Goal: Information Seeking & Learning: Find specific fact

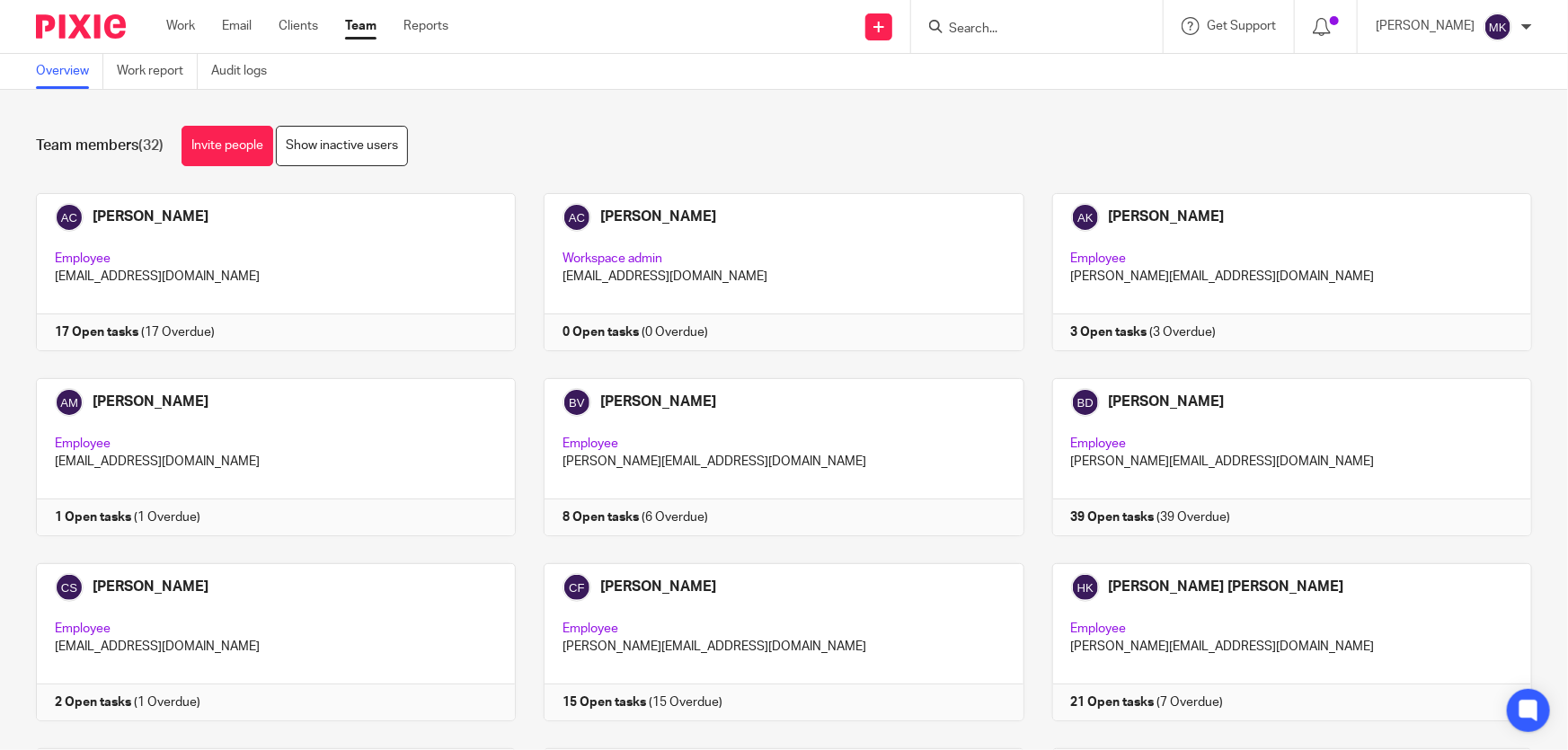
click at [1015, 25] on input "Search" at bounding box center [1027, 30] width 161 height 16
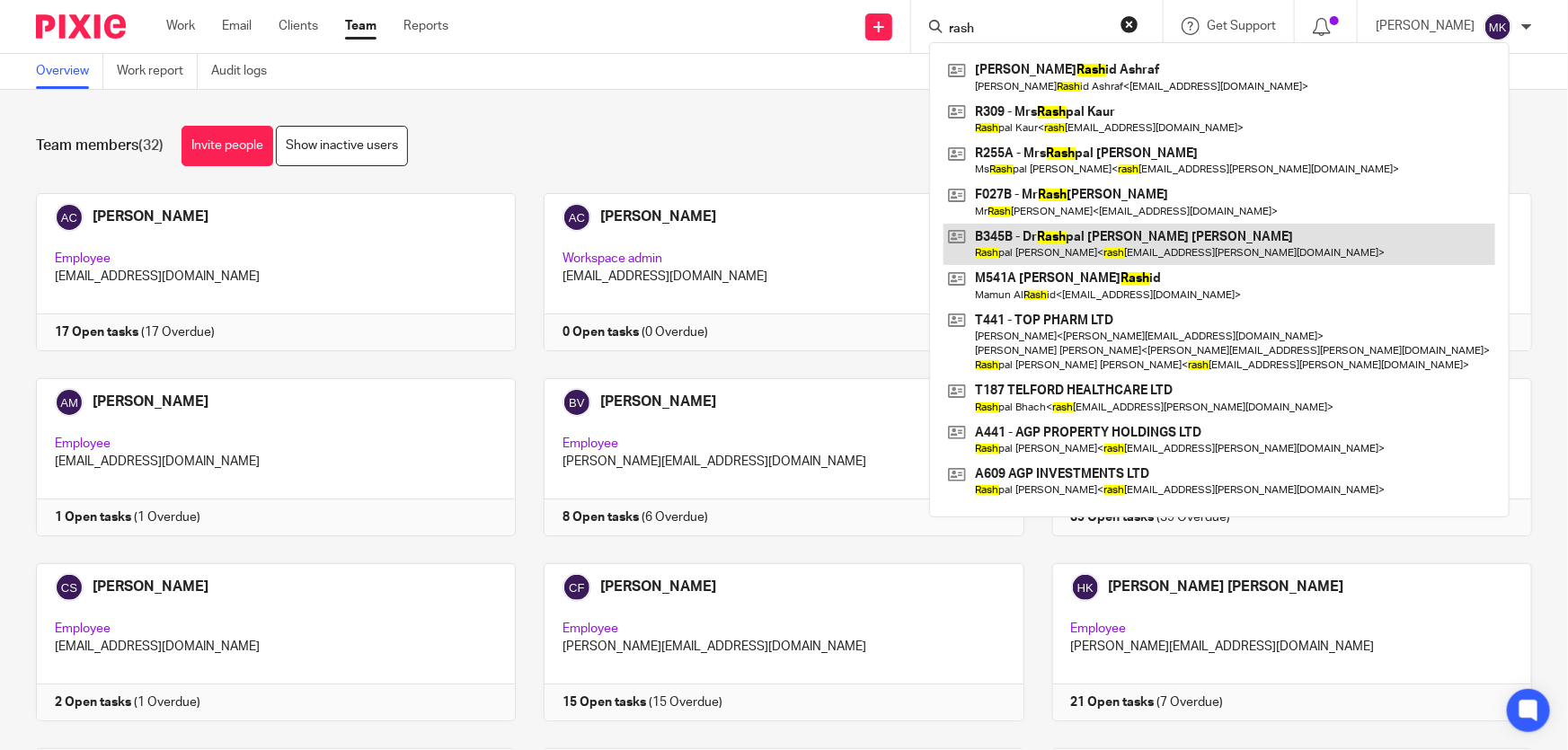
type input "rash"
click at [1084, 256] on link at bounding box center [1219, 244] width 552 height 41
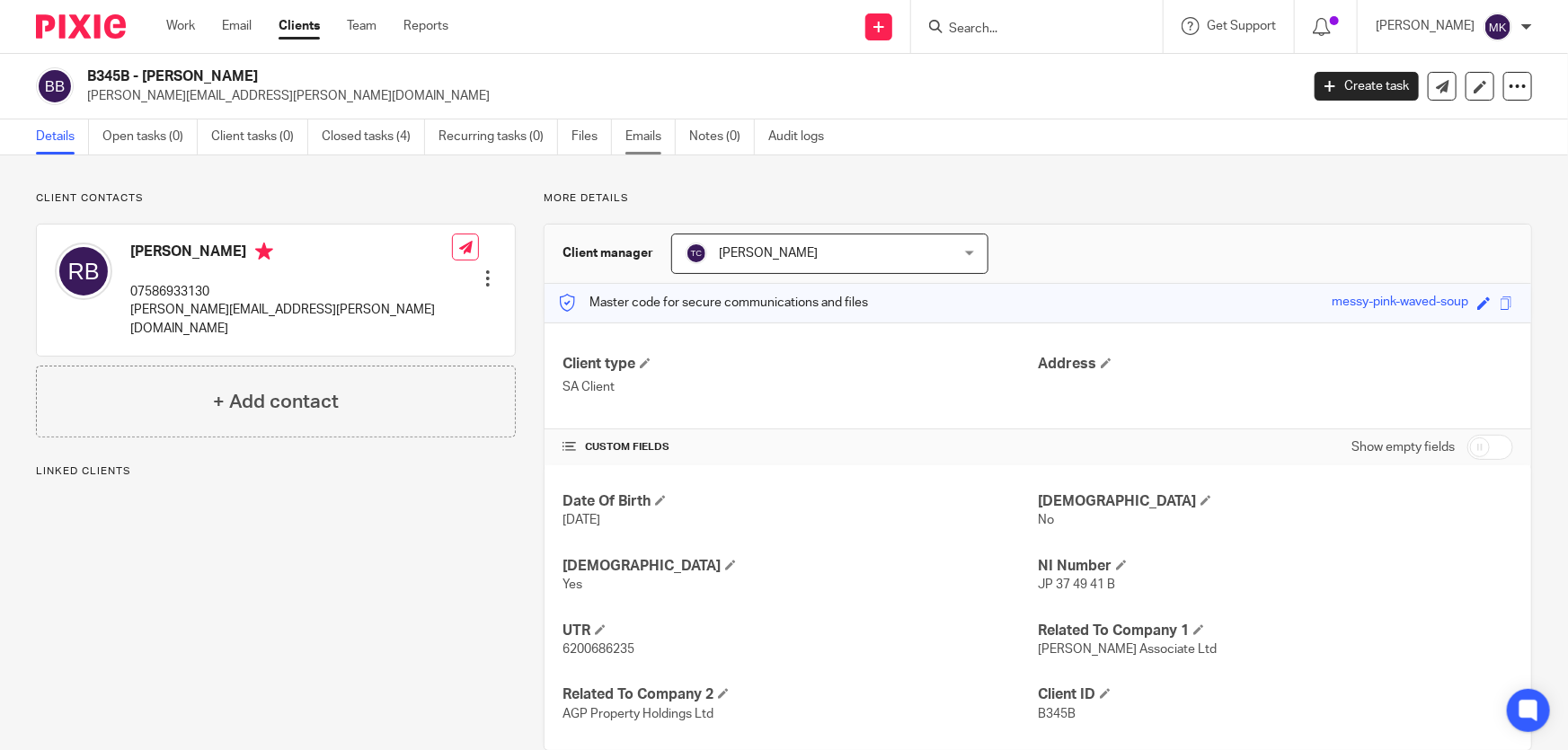
click at [654, 142] on link "Emails" at bounding box center [651, 136] width 51 height 35
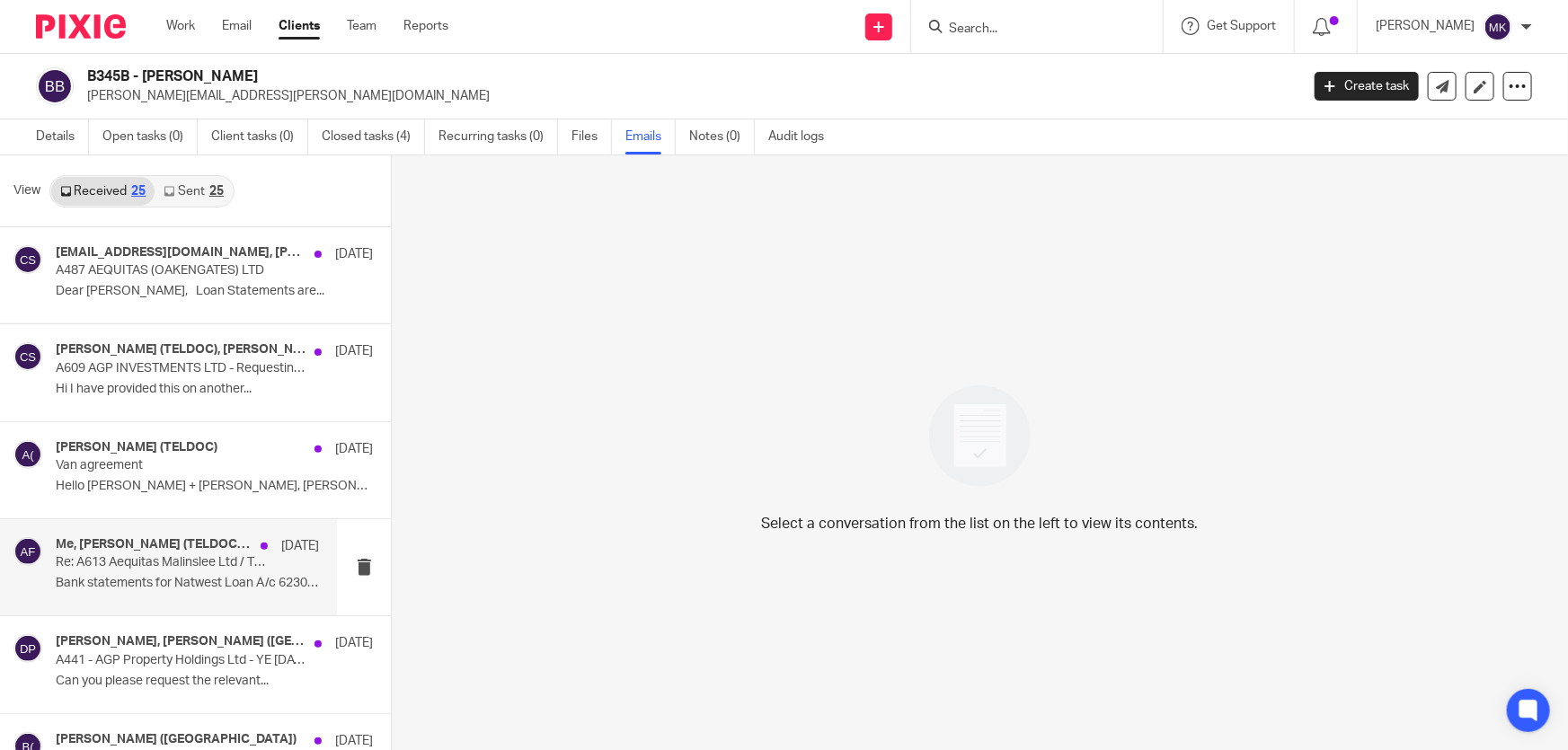
click at [216, 584] on p "Bank statements for Natwest Loan A/c 62307169 (..." at bounding box center [187, 583] width 263 height 15
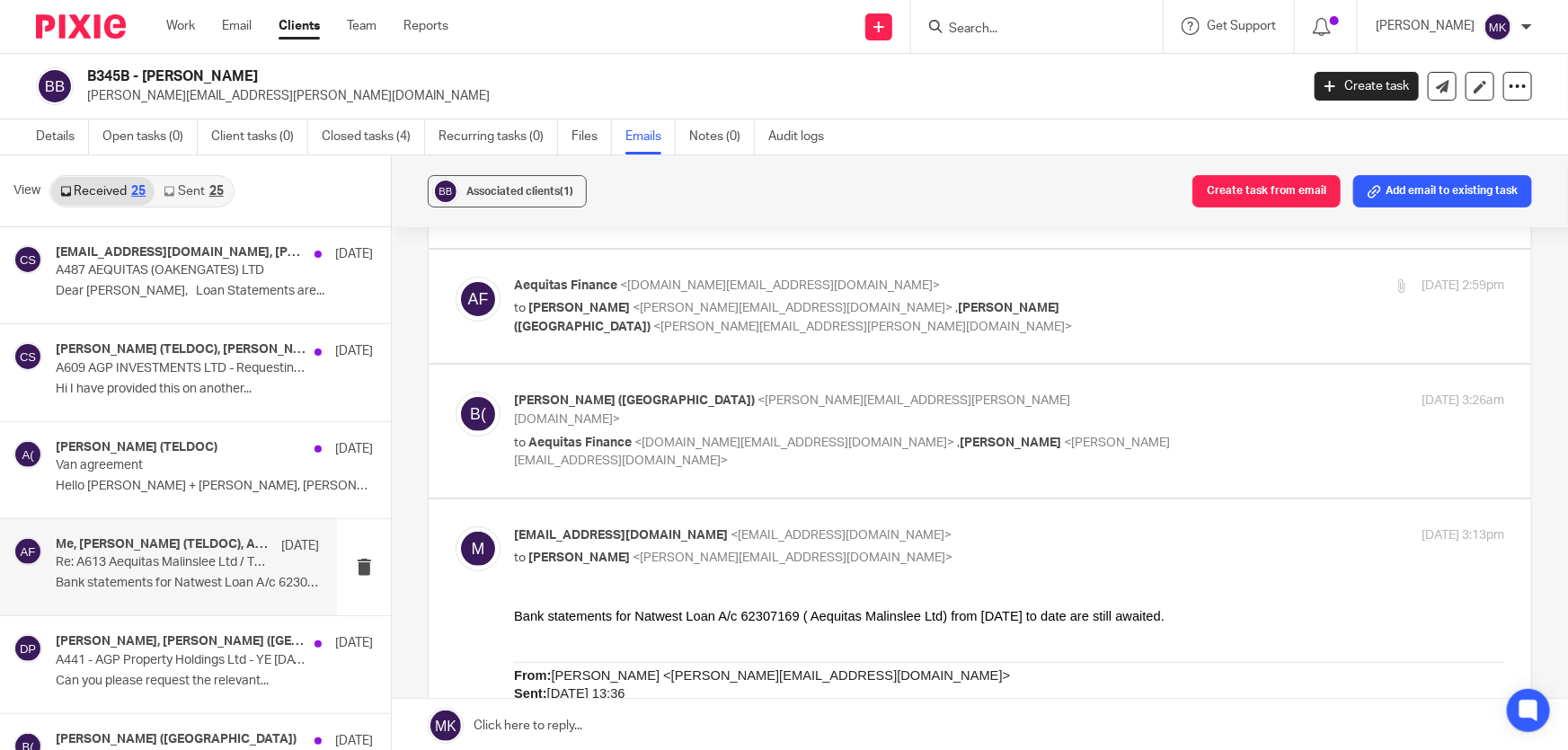
scroll to position [156, 0]
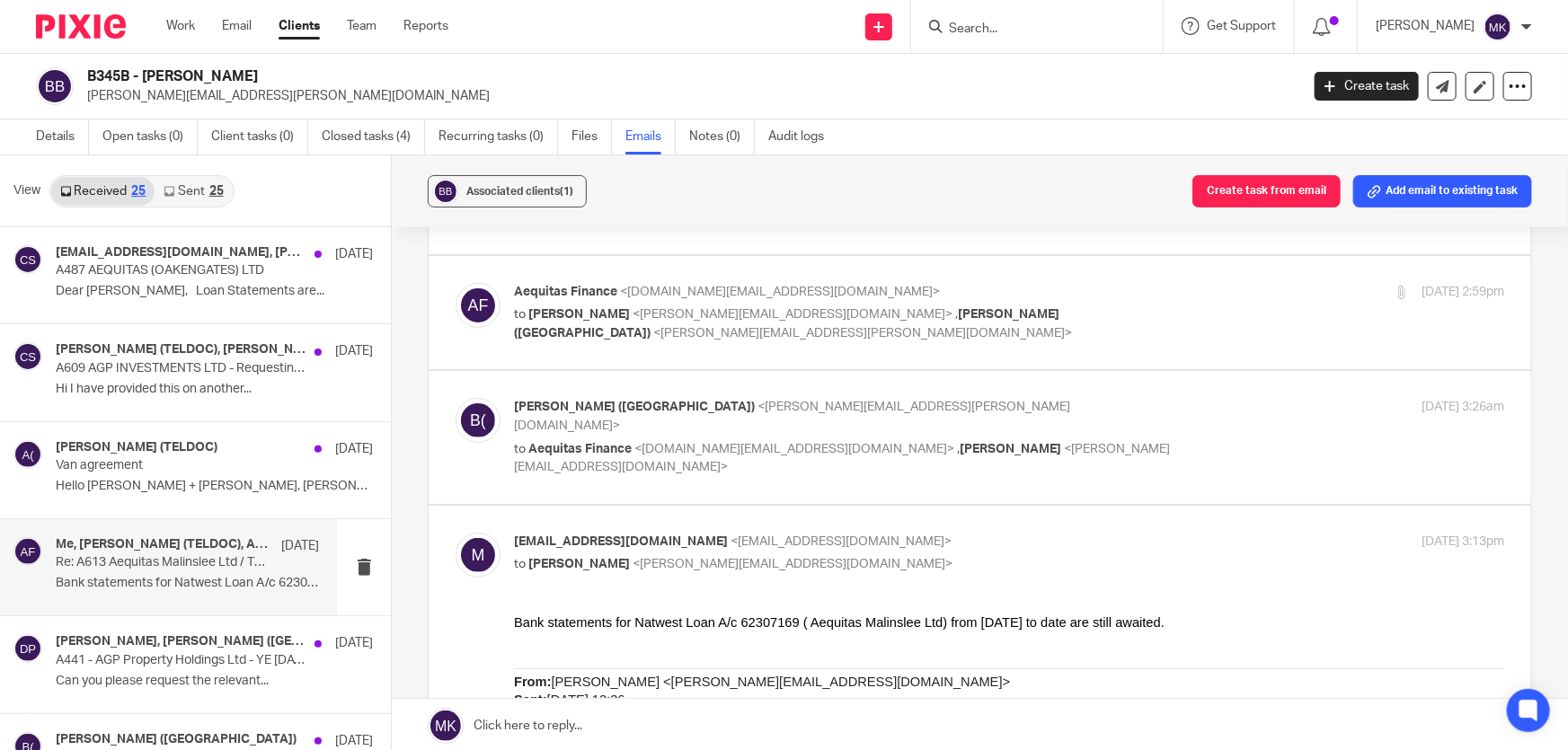
click at [770, 411] on span "<rashpal.bhachu@nhs.net>" at bounding box center [792, 416] width 556 height 32
checkbox input "true"
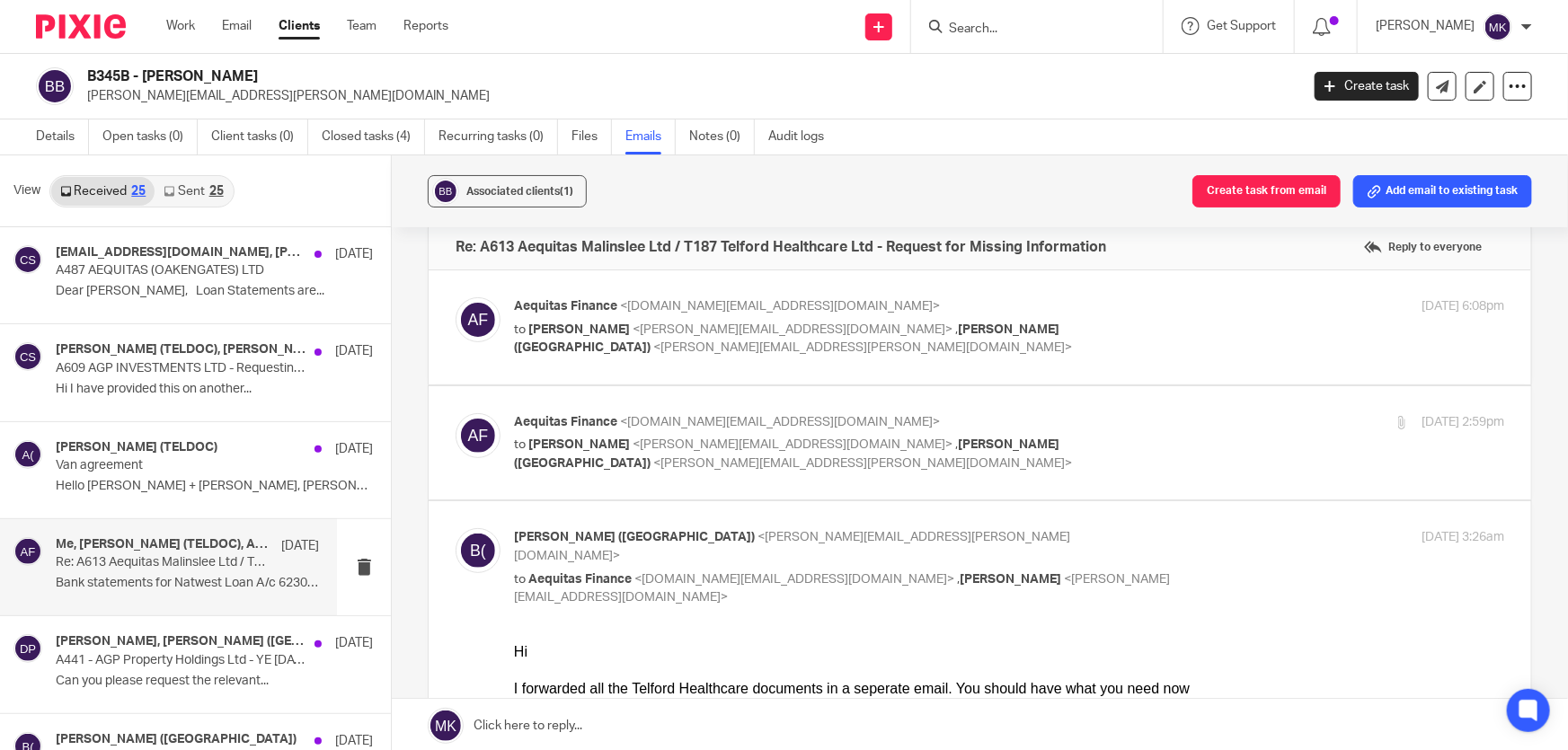
scroll to position [0, 0]
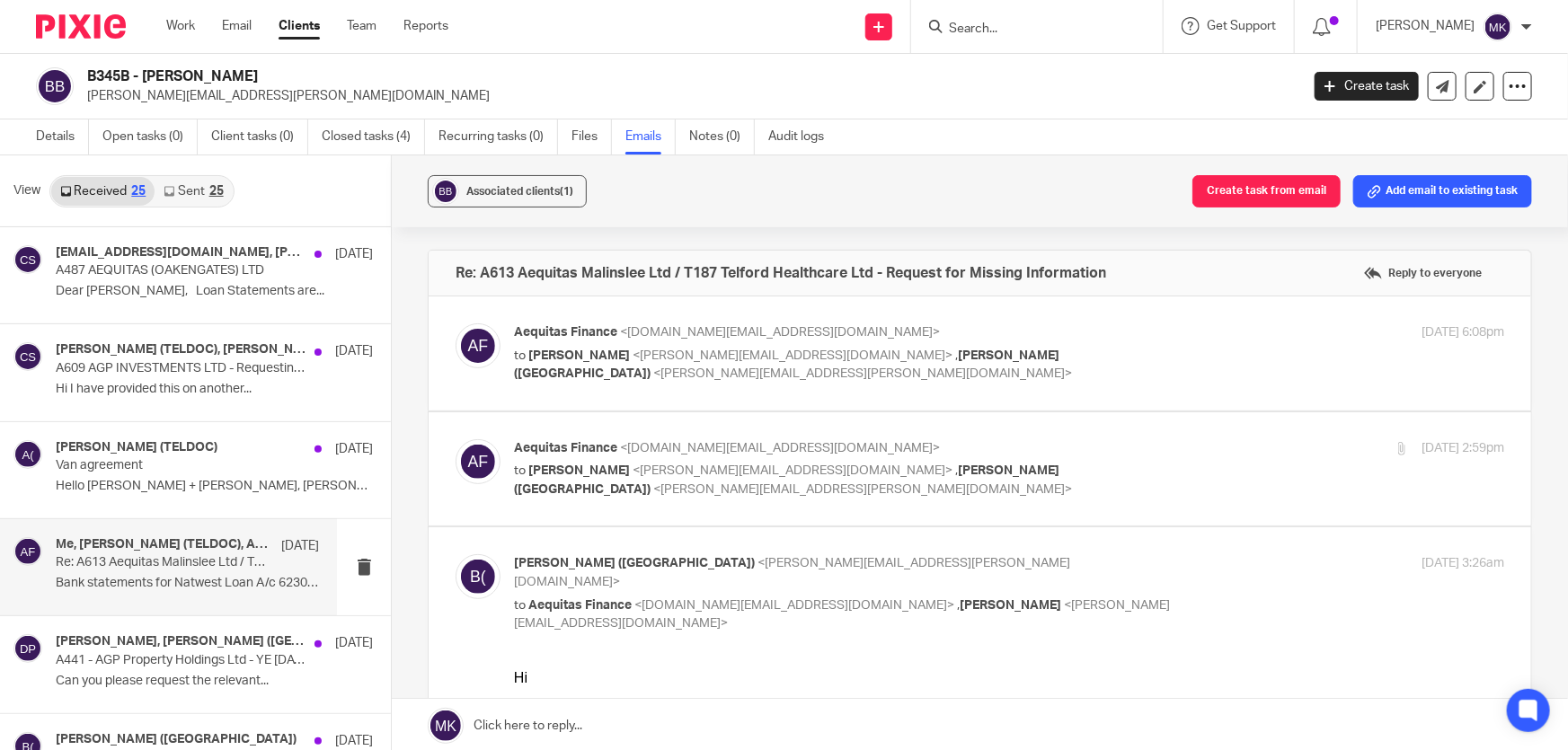
click at [755, 472] on span "BHACHU, Rashpal (TELDOC)" at bounding box center [786, 480] width 545 height 32
checkbox input "true"
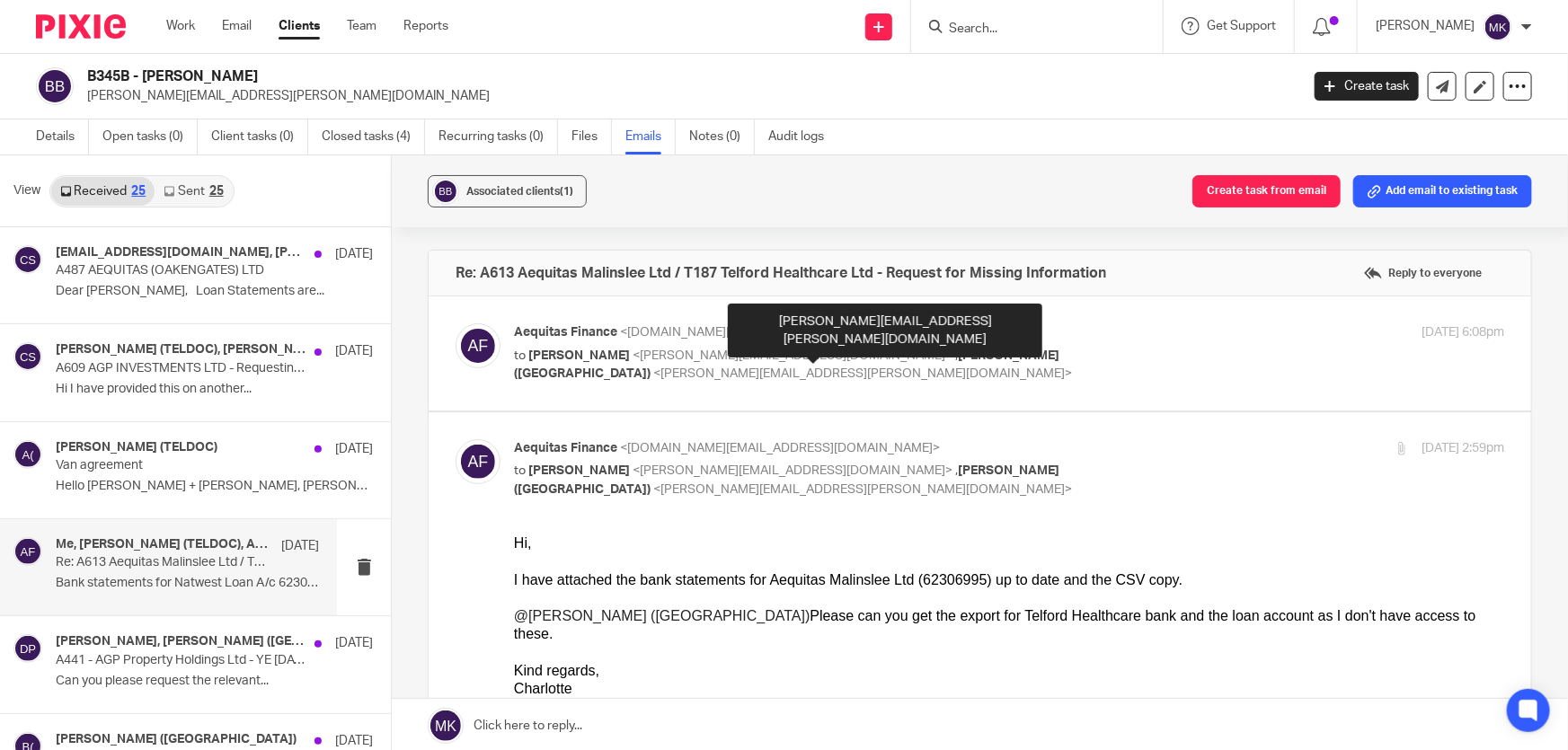
click at [744, 360] on span "BHACHU, Rashpal (TELDOC)" at bounding box center [786, 366] width 545 height 32
checkbox input "true"
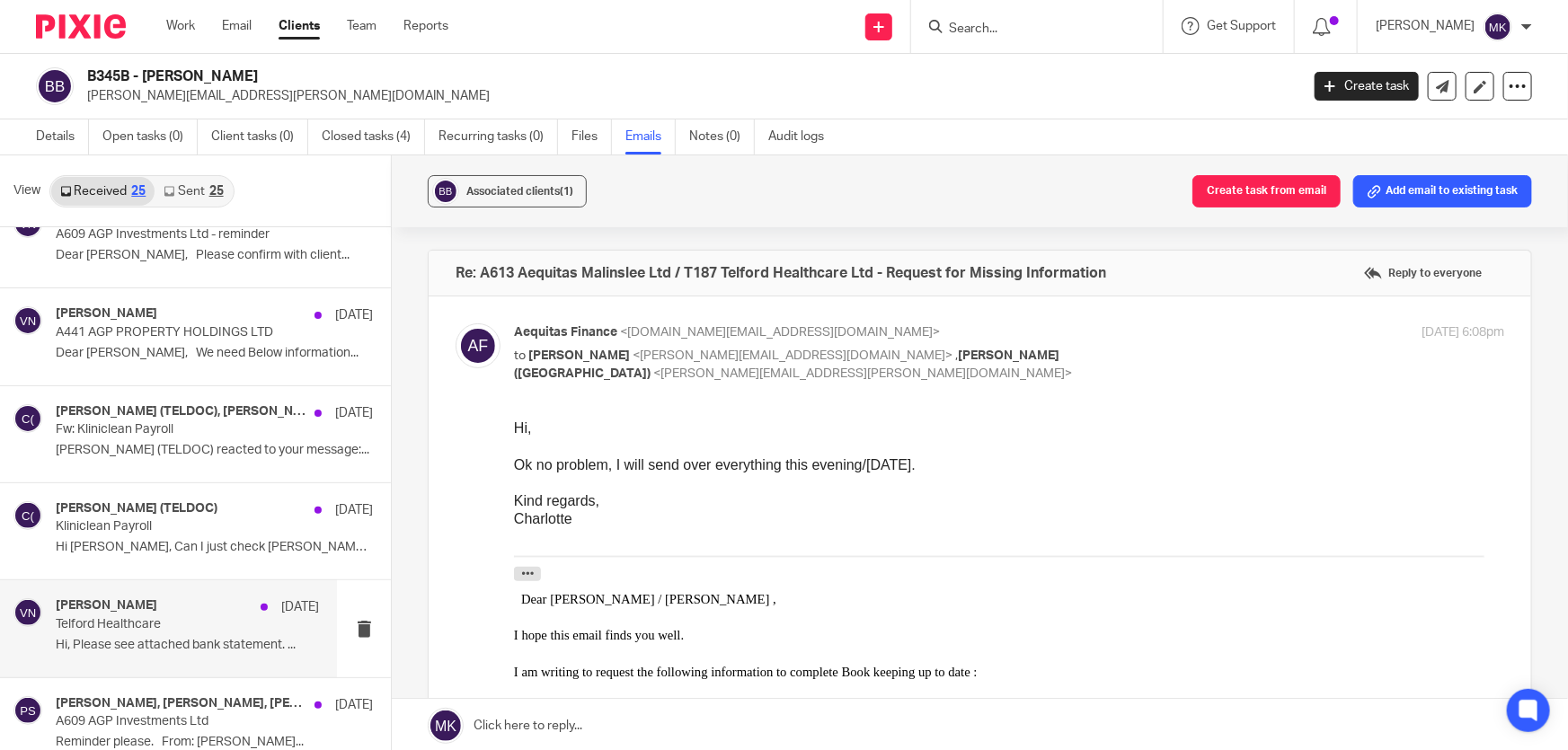
scroll to position [817, 0]
click at [196, 643] on p "Hi, Please see attached bank statement. ..." at bounding box center [187, 642] width 263 height 15
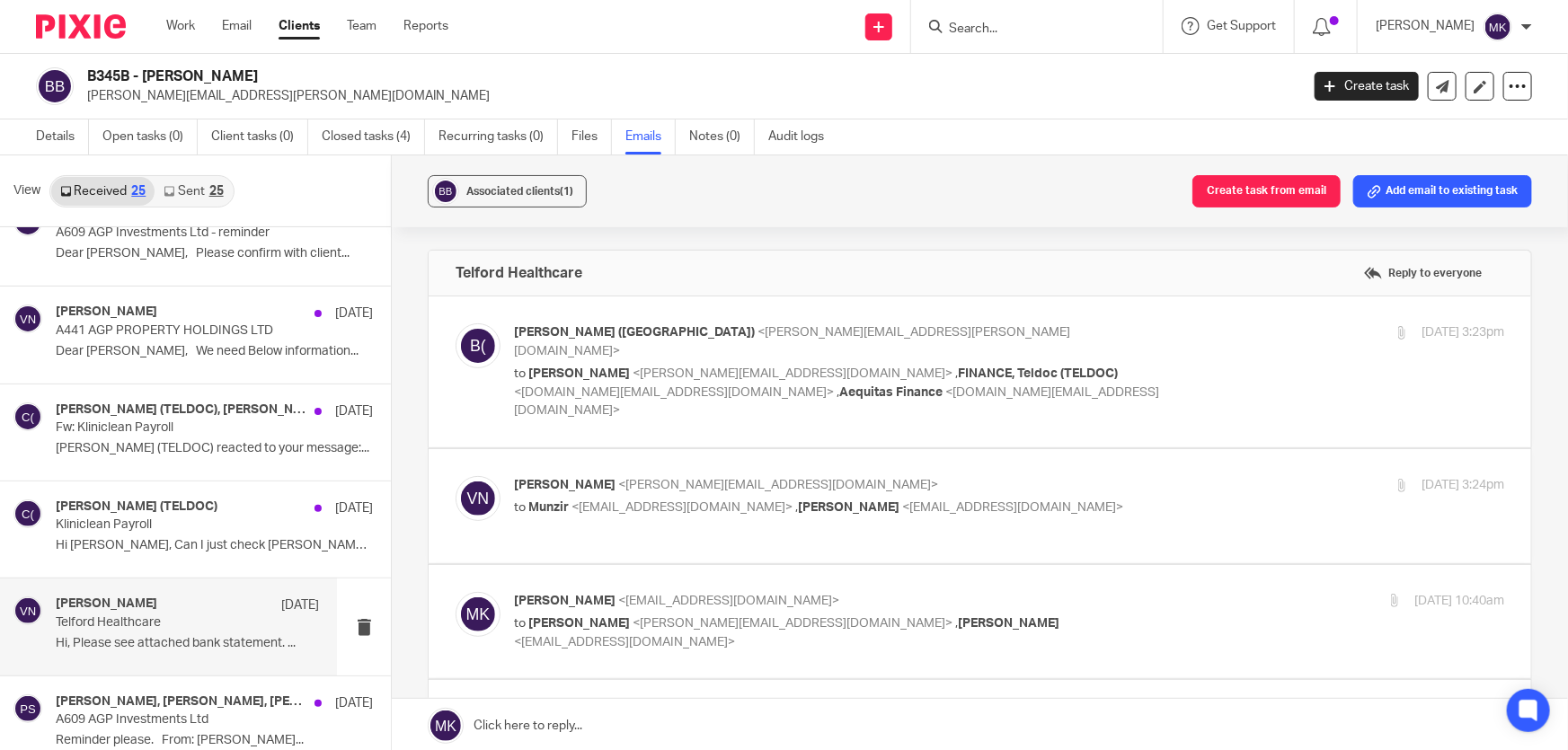
scroll to position [0, 0]
click at [834, 386] on span "<teldoc.finance@nhs.net>" at bounding box center [673, 392] width 320 height 13
checkbox input "true"
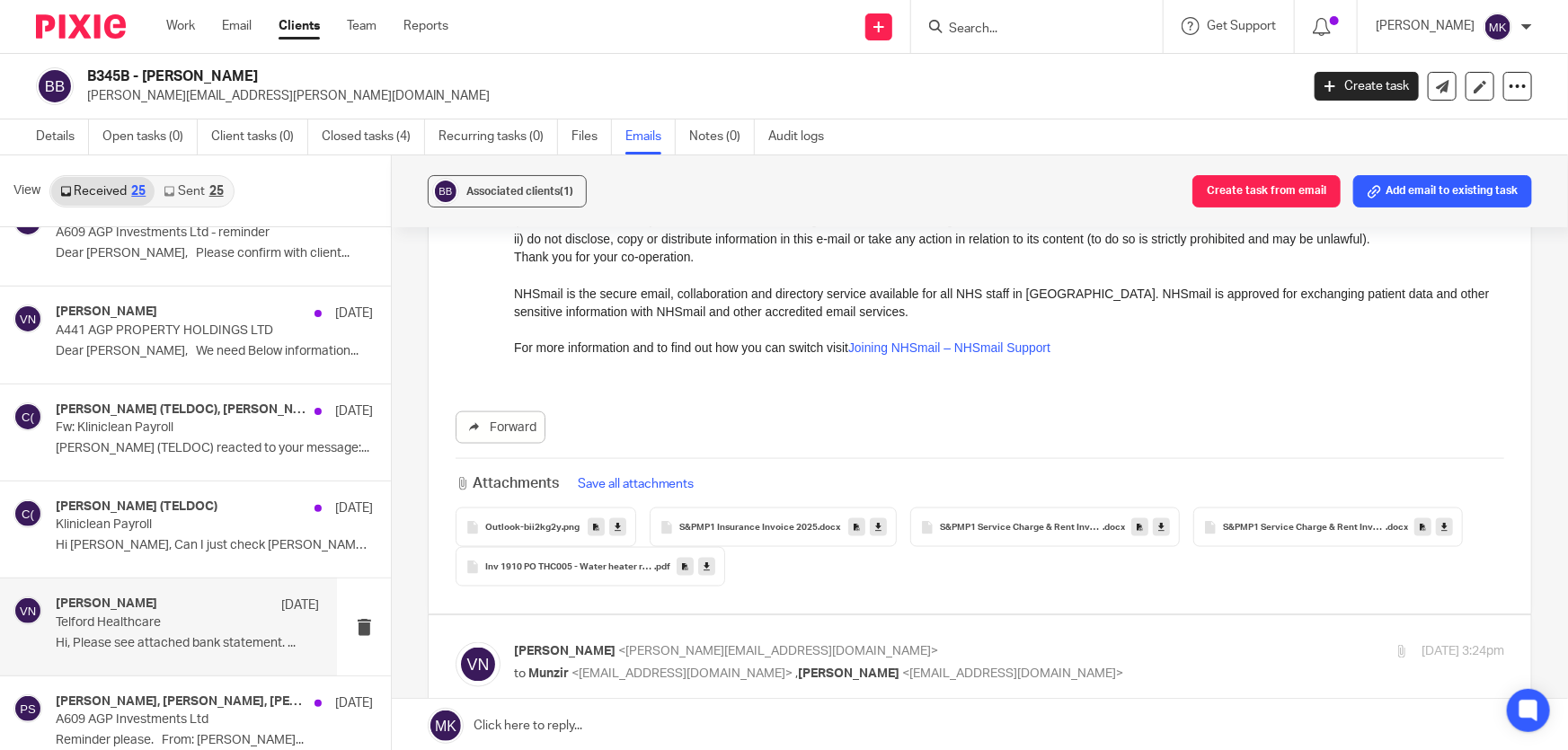
scroll to position [1224, 0]
click at [534, 522] on span "Outlook-bii2kg2y" at bounding box center [523, 527] width 77 height 11
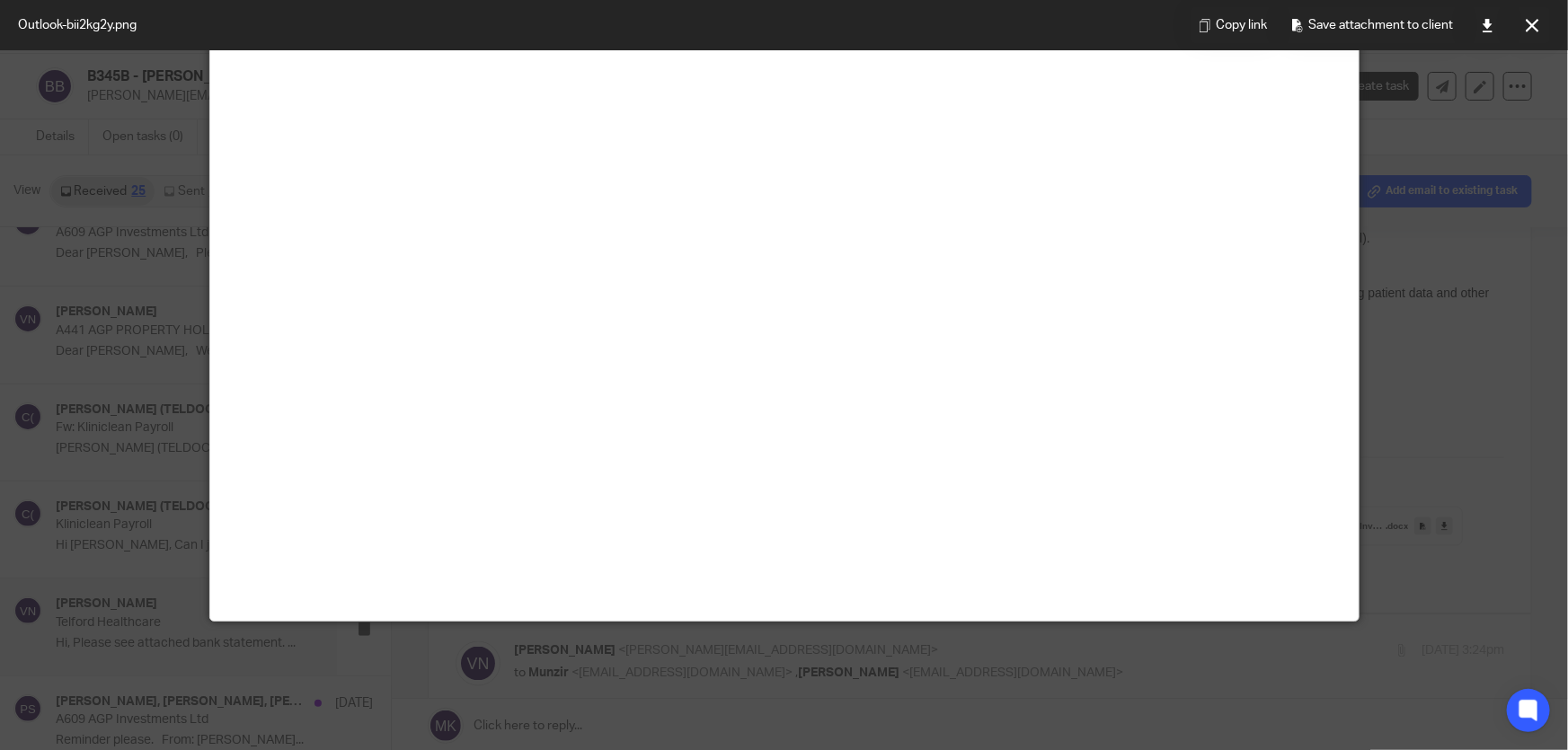
scroll to position [125, 0]
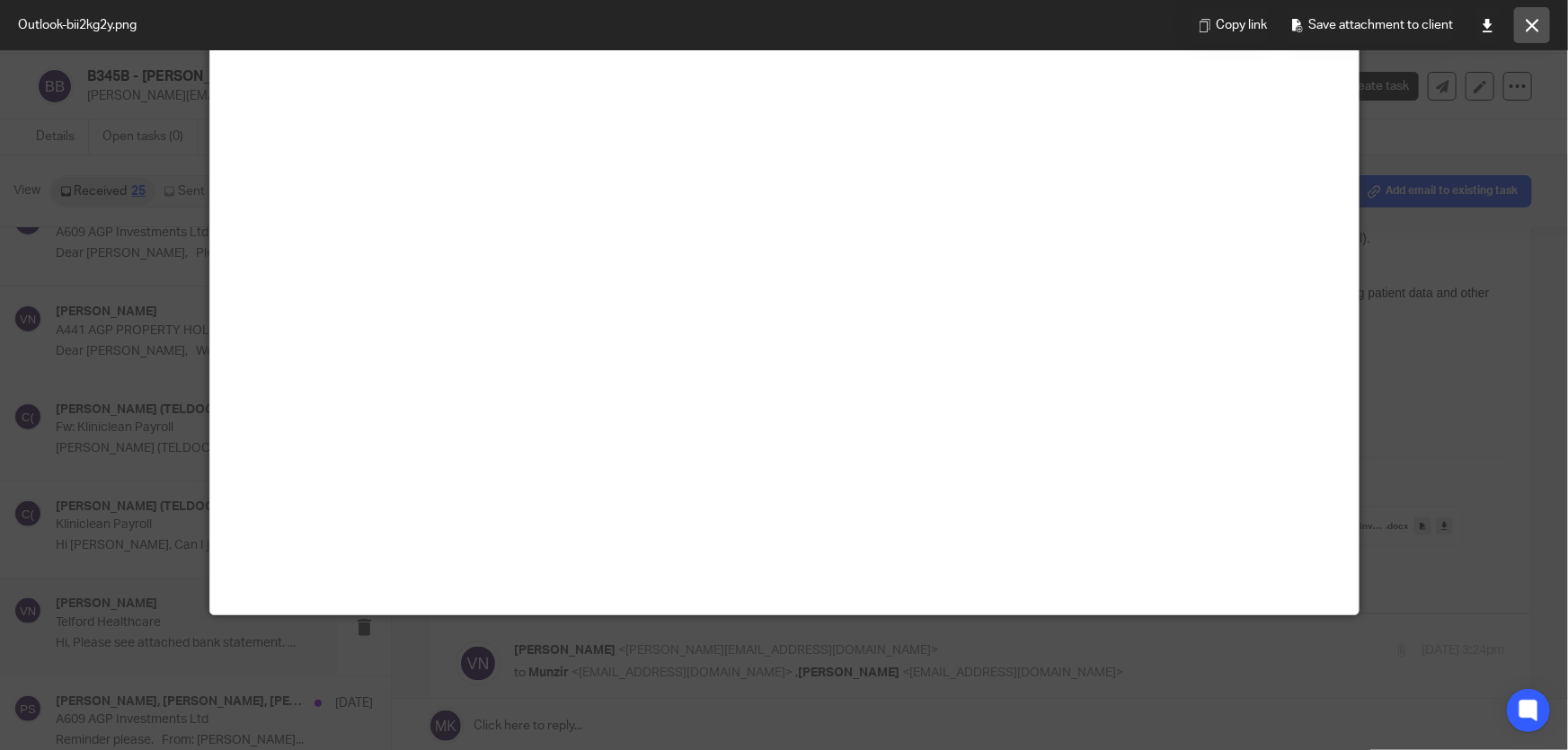
drag, startPoint x: 1538, startPoint y: 19, endPoint x: 1495, endPoint y: 45, distance: 50.2
click at [1539, 19] on button at bounding box center [1532, 25] width 36 height 36
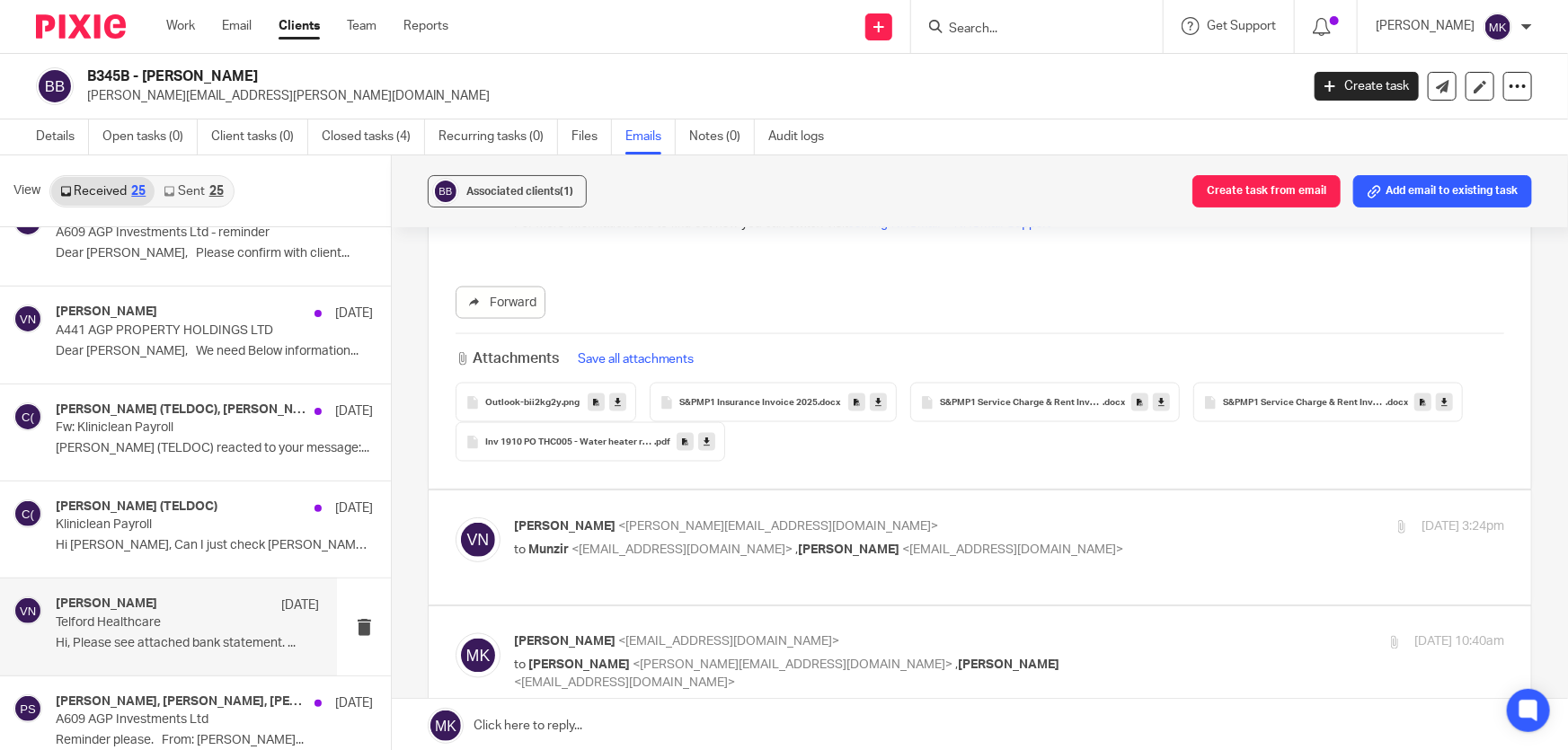
scroll to position [1387, 0]
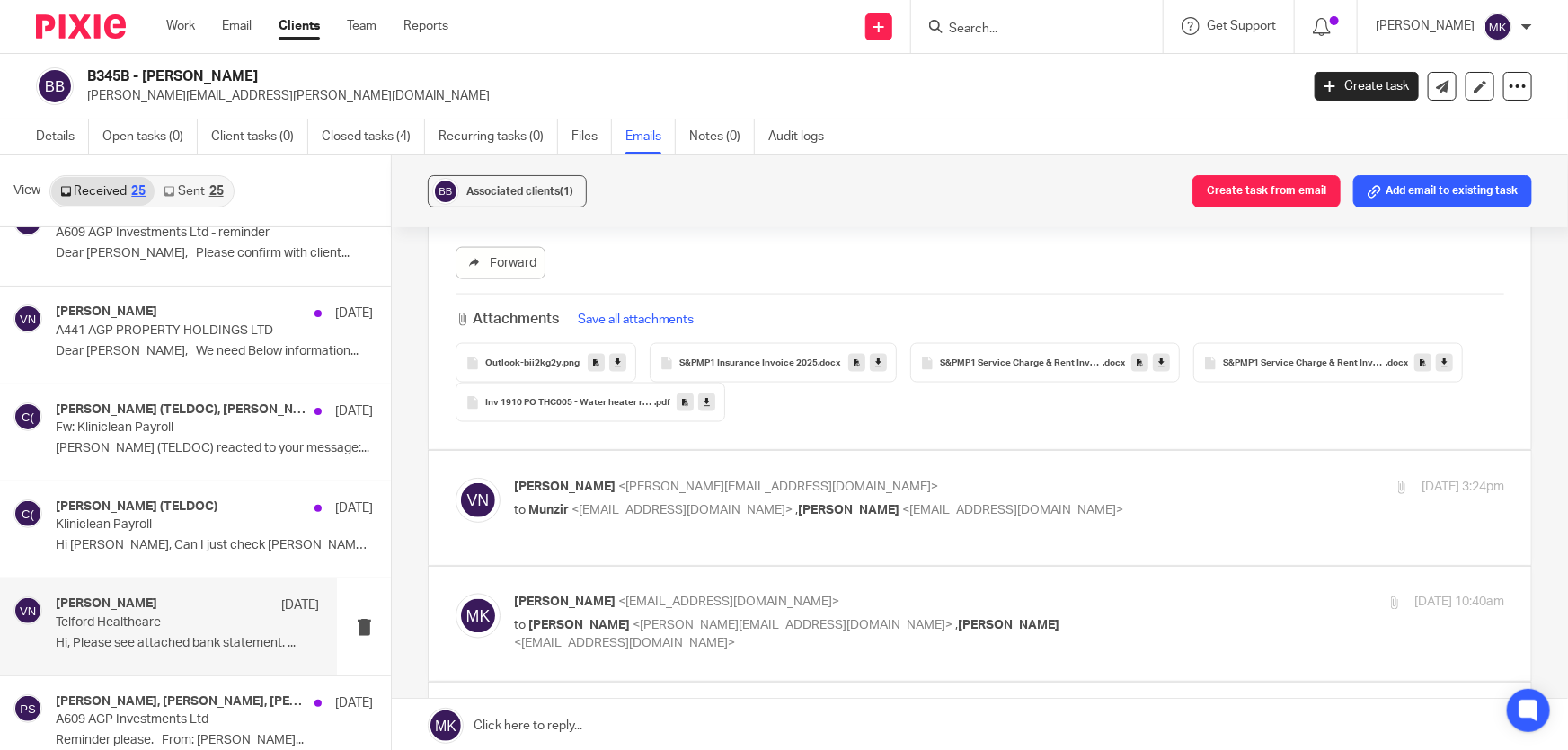
click at [831, 501] on p "to Munzir <munzir@brindleys.org> , Neha Himthani <neha@brindleys.org>" at bounding box center [844, 510] width 660 height 19
checkbox input "true"
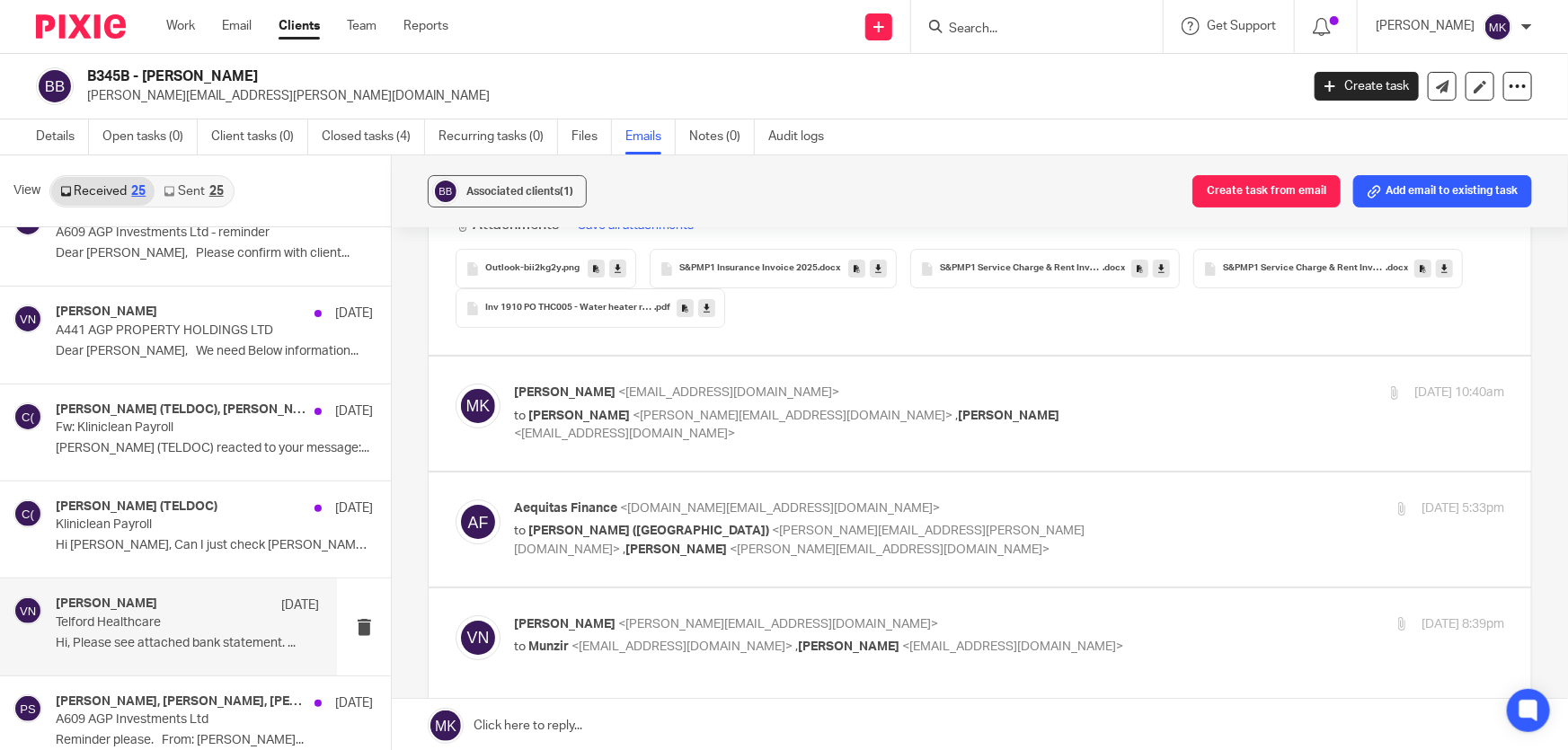
scroll to position [3103, 0]
click at [835, 498] on p "Aequitas Finance <aequitas.finance@hotmail.com>" at bounding box center [844, 507] width 660 height 19
checkbox input "true"
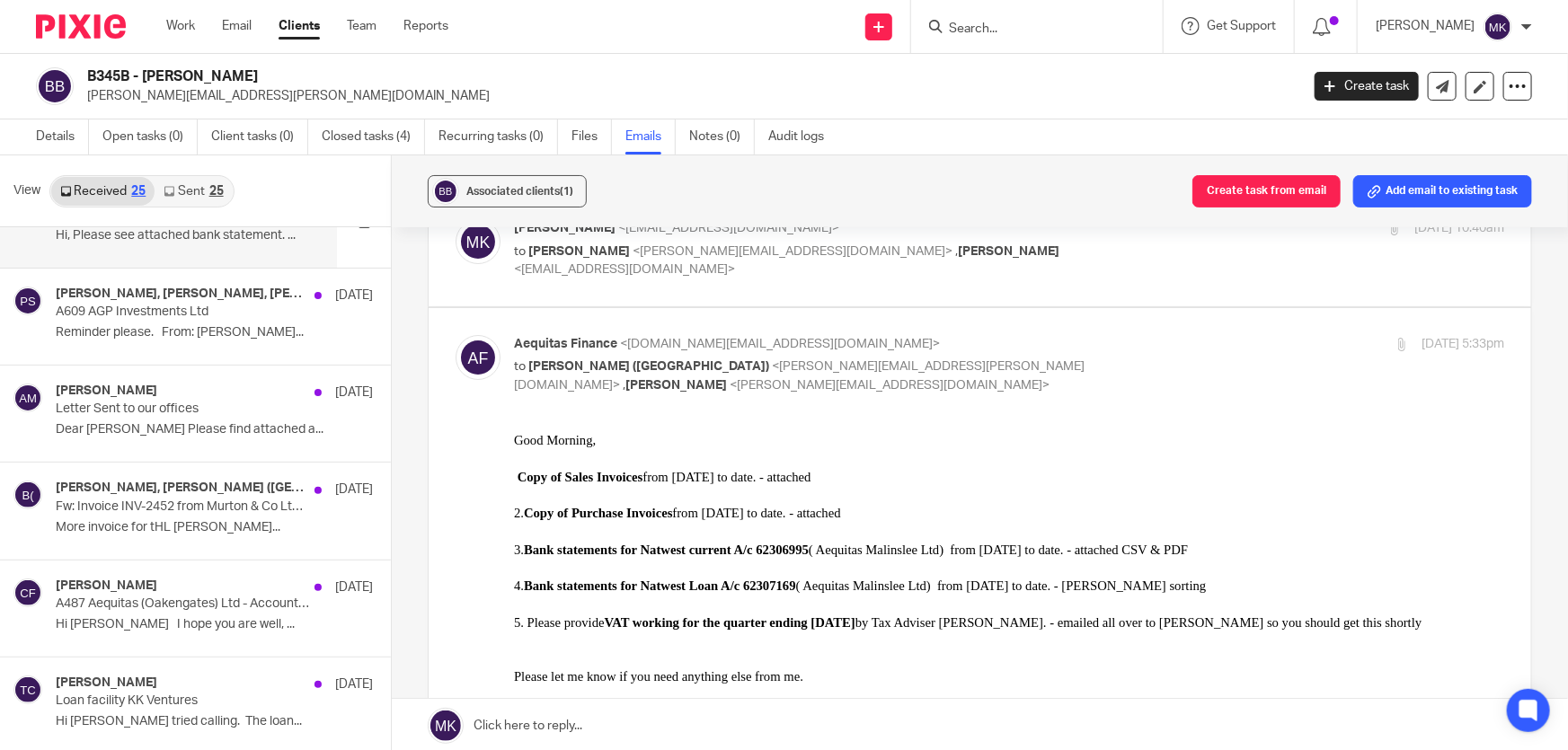
scroll to position [1306, 0]
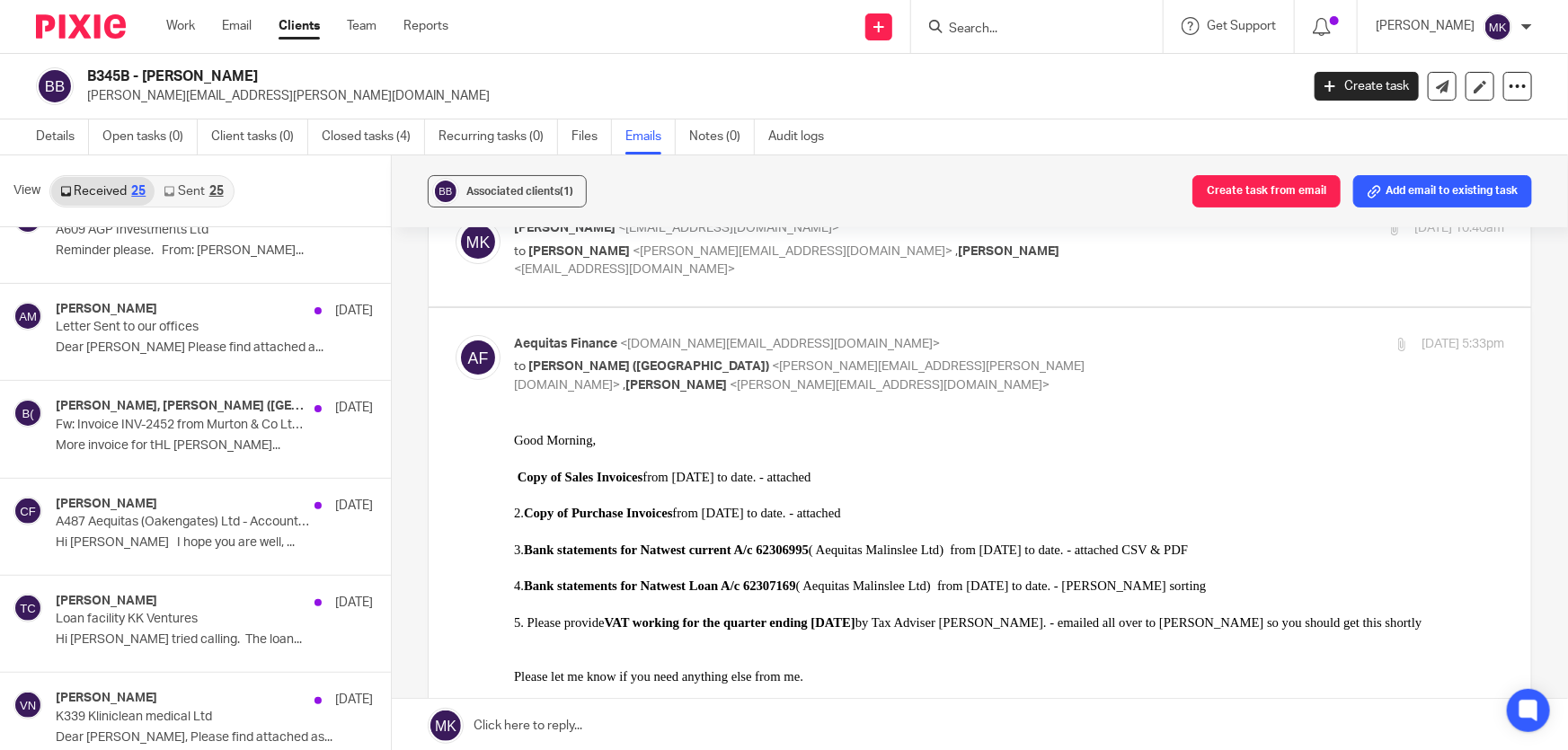
click at [1062, 28] on input "Search" at bounding box center [1027, 30] width 161 height 16
type input "priorslee"
click button "submit" at bounding box center [0, 0] width 0 height 0
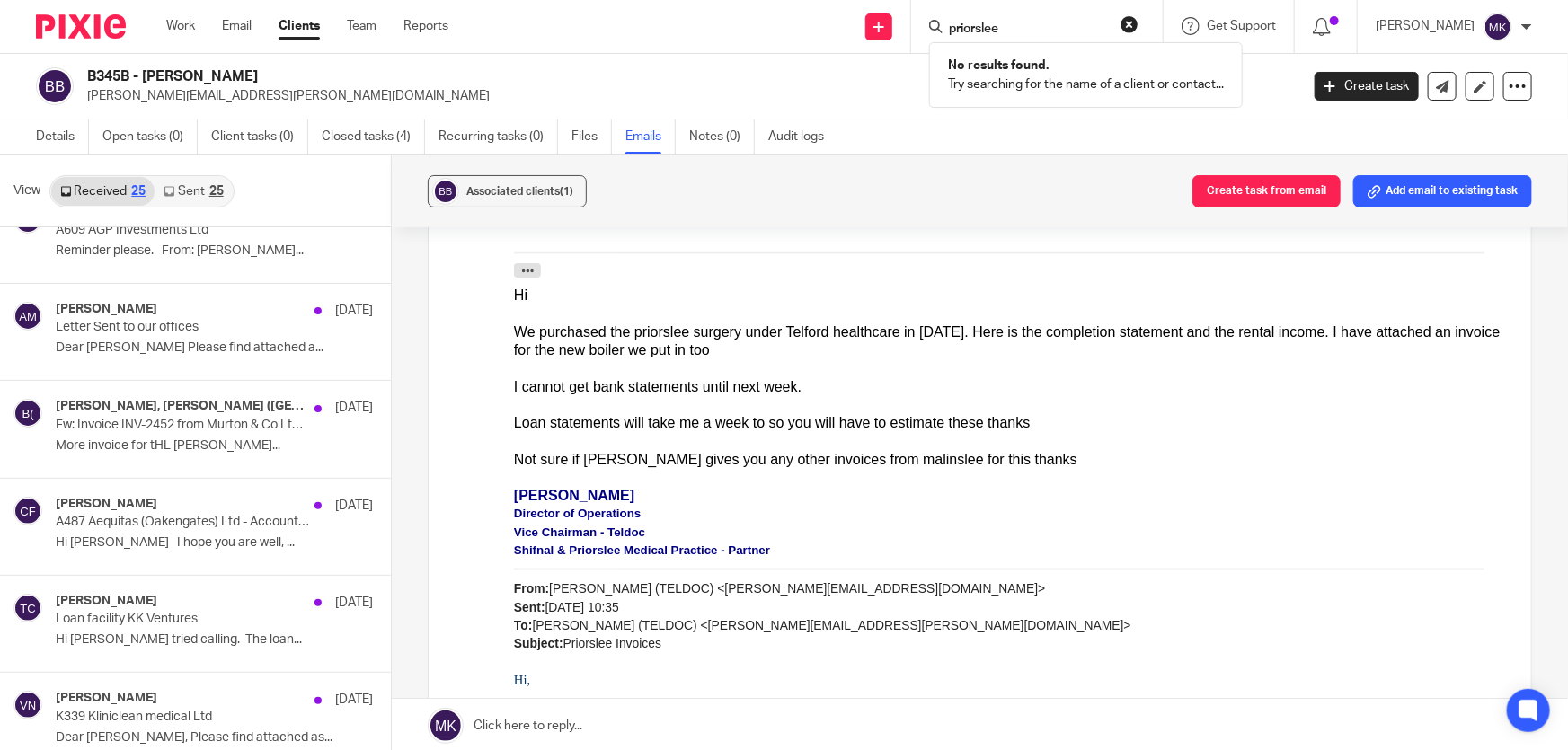
scroll to position [1715, 0]
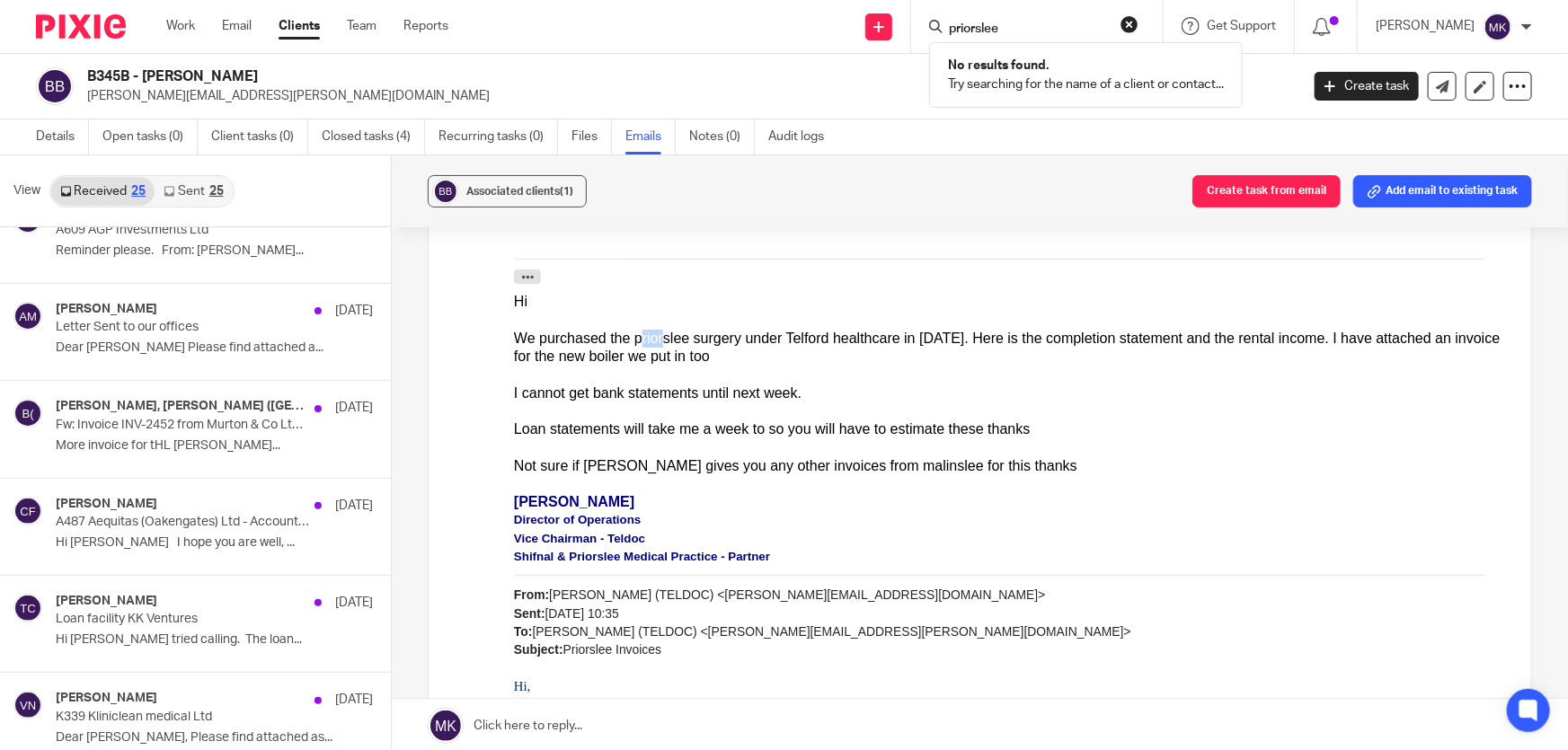
drag, startPoint x: 628, startPoint y: 336, endPoint x: 651, endPoint y: 333, distance: 23.2
click at [651, 333] on div "We purchased the priorslee surgery under Telford healthcare in march 2025. Here…" at bounding box center [1009, 348] width 990 height 37
drag, startPoint x: 624, startPoint y: 336, endPoint x: 675, endPoint y: 338, distance: 51.0
click at [675, 338] on div "We purchased the priorslee surgery under Telford healthcare in march 2025. Here…" at bounding box center [1009, 348] width 990 height 37
copy div "priorslee"
